Goal: Check status: Check status

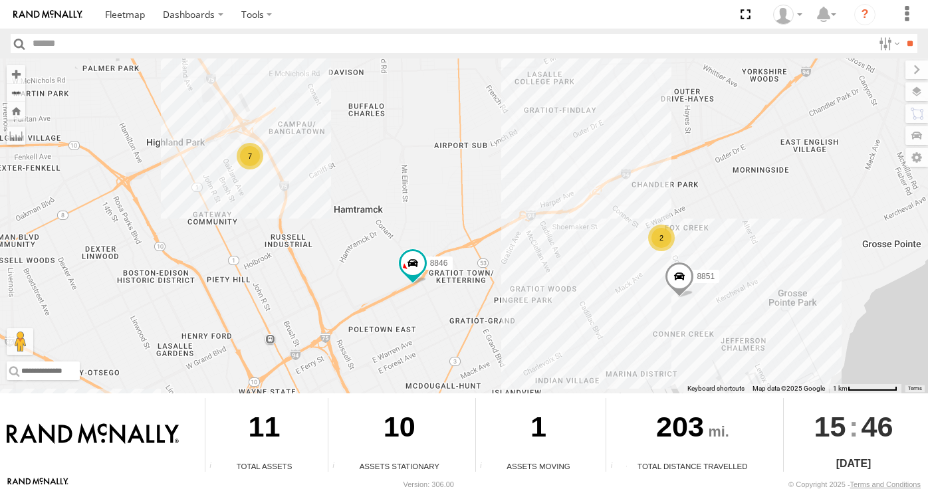
click at [666, 247] on div "2" at bounding box center [661, 238] width 27 height 27
